Goal: Find specific page/section: Find specific page/section

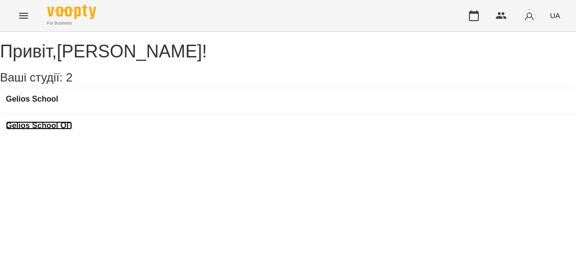
click at [72, 121] on h3 "Gelios School ОП" at bounding box center [39, 125] width 66 height 9
click at [55, 104] on h3 "Gelios School" at bounding box center [32, 99] width 53 height 9
